Goal: Task Accomplishment & Management: Use online tool/utility

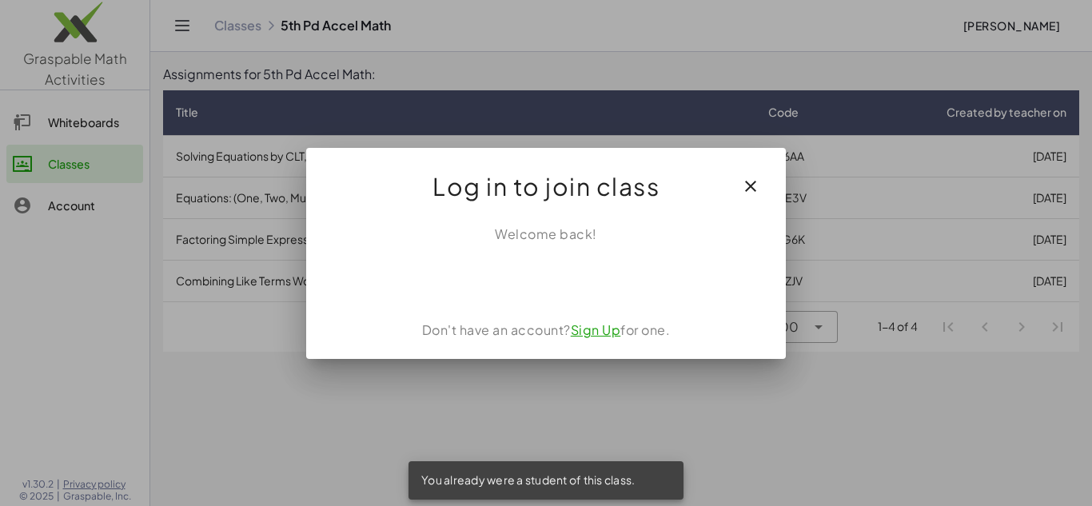
click at [756, 190] on icon "button" at bounding box center [750, 186] width 19 height 19
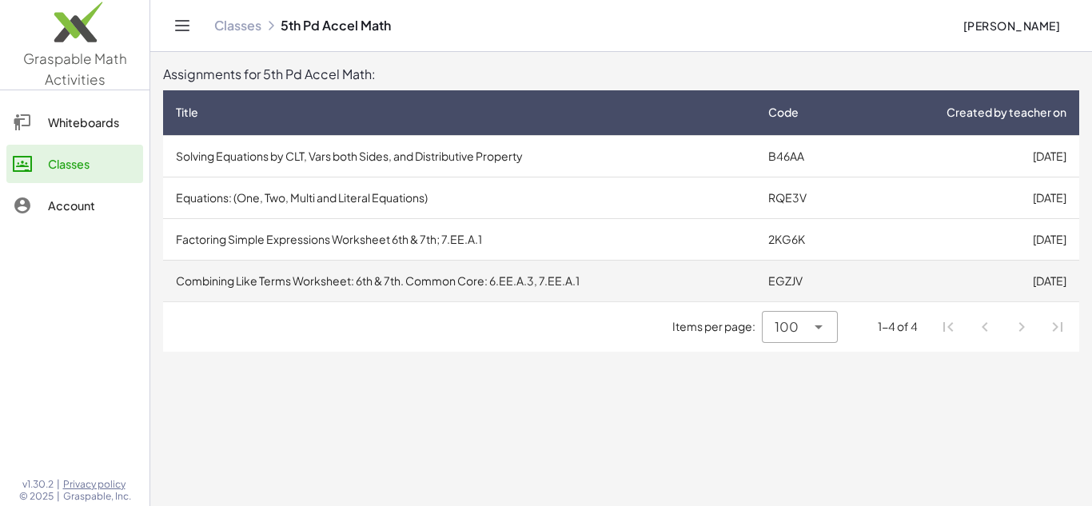
click at [540, 273] on td "Combining Like Terms Worksheet: 6th & 7th. Common Core: 6.EE.A.3, 7.EE.A.1" at bounding box center [459, 281] width 593 height 42
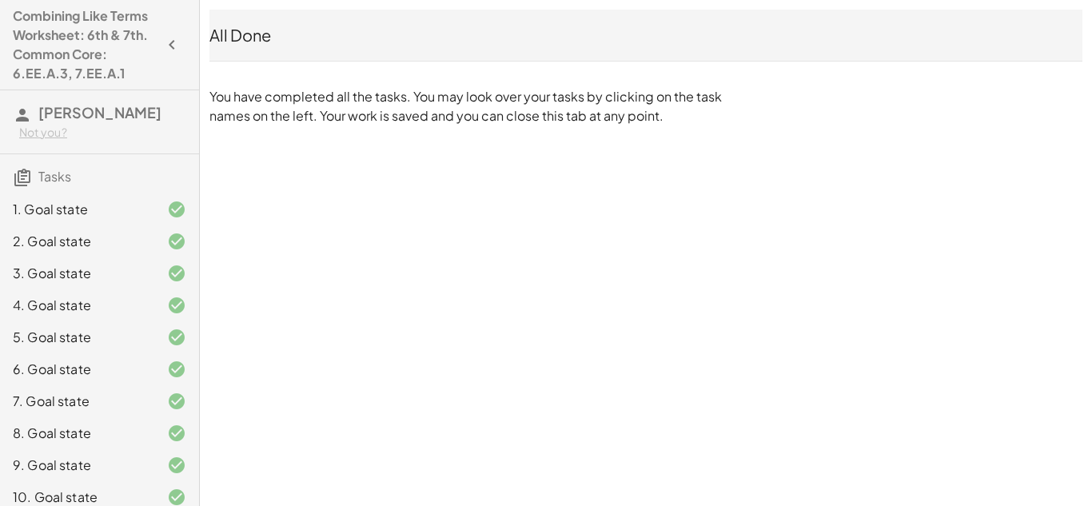
click at [170, 38] on icon "button" at bounding box center [171, 44] width 19 height 19
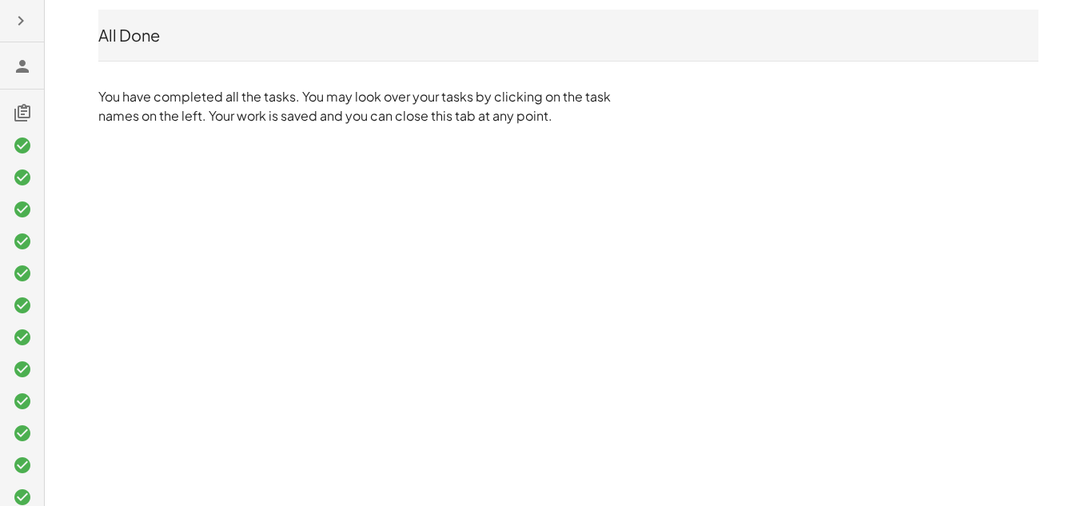
click at [18, 28] on icon "button" at bounding box center [20, 20] width 19 height 19
